Goal: Task Accomplishment & Management: Manage account settings

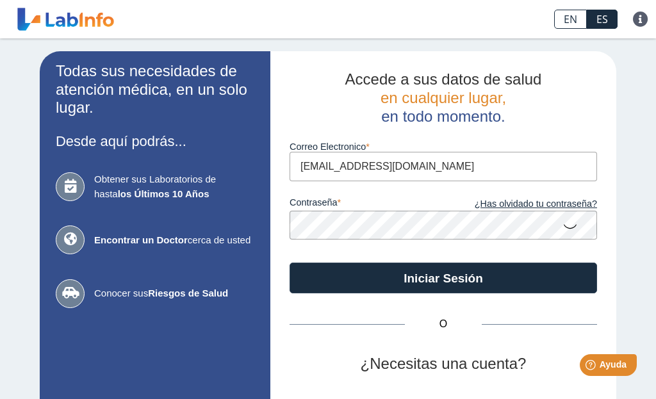
type input "[EMAIL_ADDRESS][DOMAIN_NAME]"
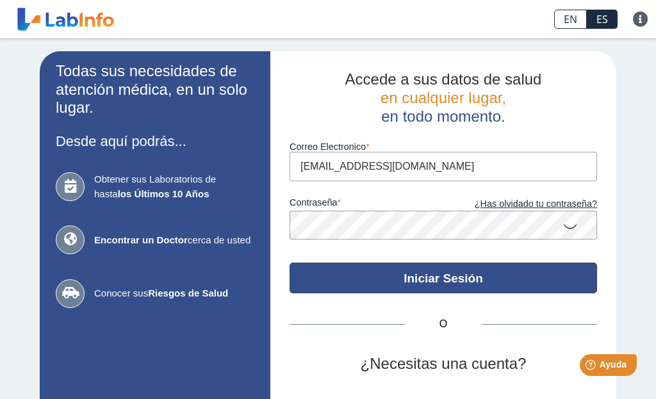
click at [435, 279] on button "Iniciar Sesión" at bounding box center [444, 278] width 308 height 31
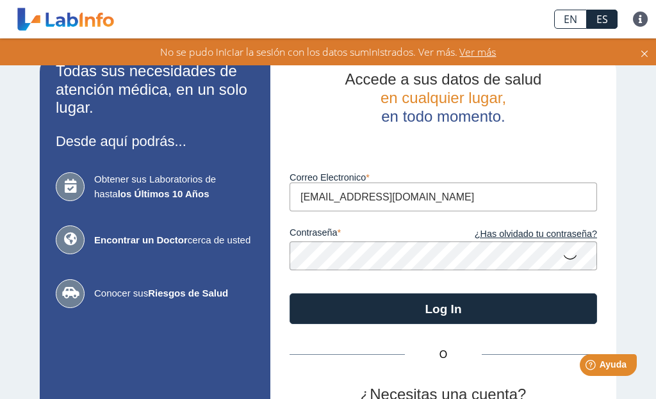
click at [444, 306] on button "Log In" at bounding box center [444, 309] width 308 height 31
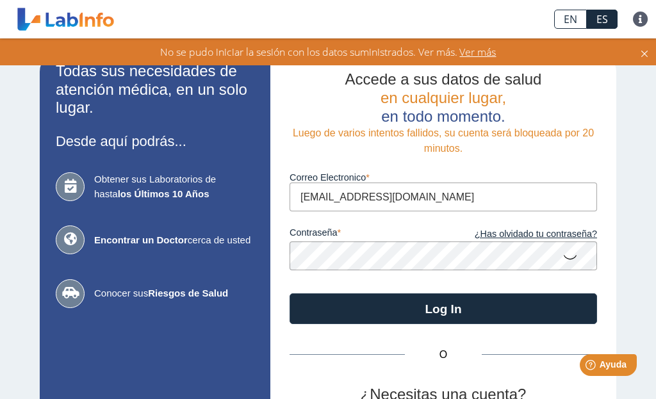
click at [444, 306] on button "Log In" at bounding box center [444, 309] width 308 height 31
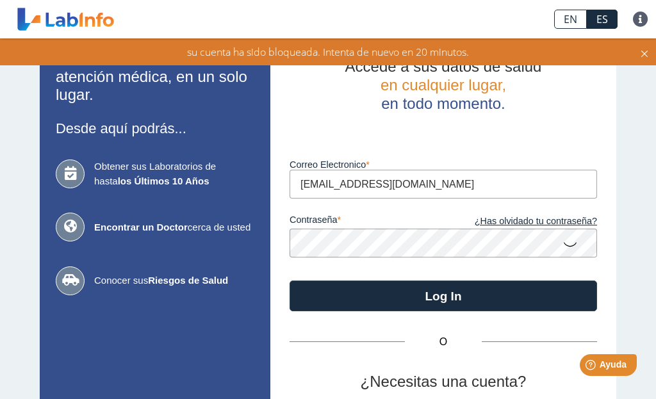
scroll to position [9, 0]
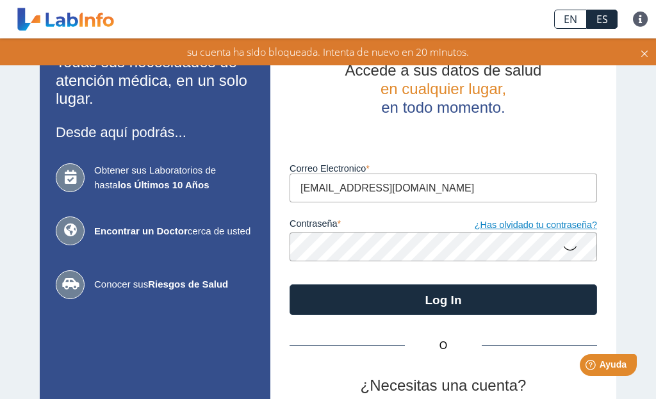
click at [526, 225] on link "¿Has olvidado tu contraseña?" at bounding box center [521, 226] width 154 height 14
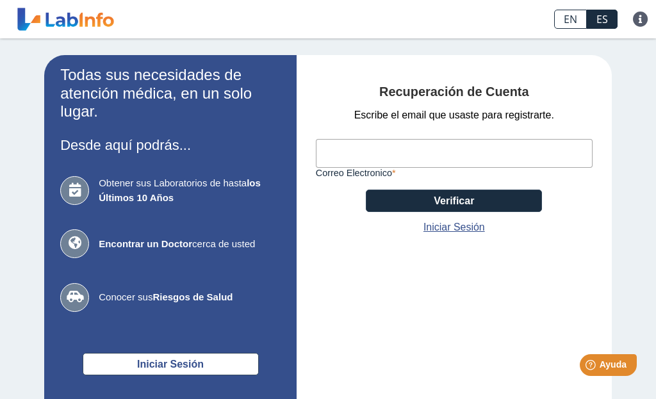
click at [325, 156] on input "Correo Electronico" at bounding box center [454, 153] width 277 height 29
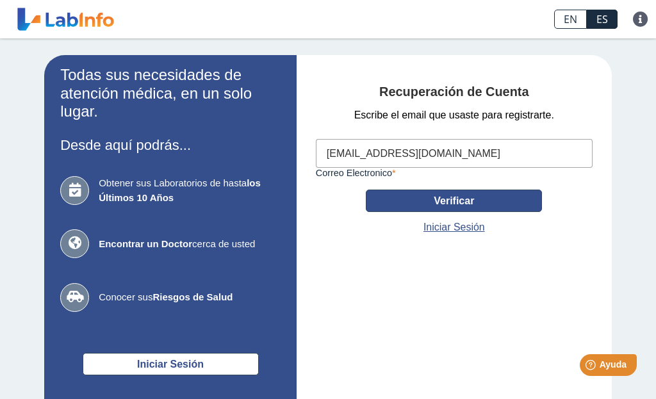
type input "[EMAIL_ADDRESS][DOMAIN_NAME]"
click at [453, 201] on button "Verificar" at bounding box center [454, 201] width 176 height 22
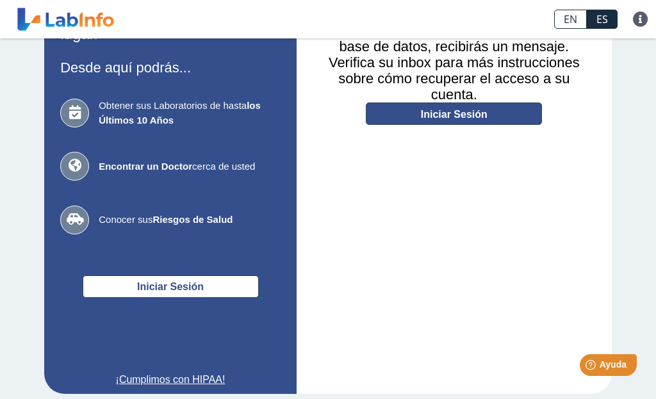
scroll to position [81, 0]
